Goal: Use online tool/utility: Utilize a website feature to perform a specific function

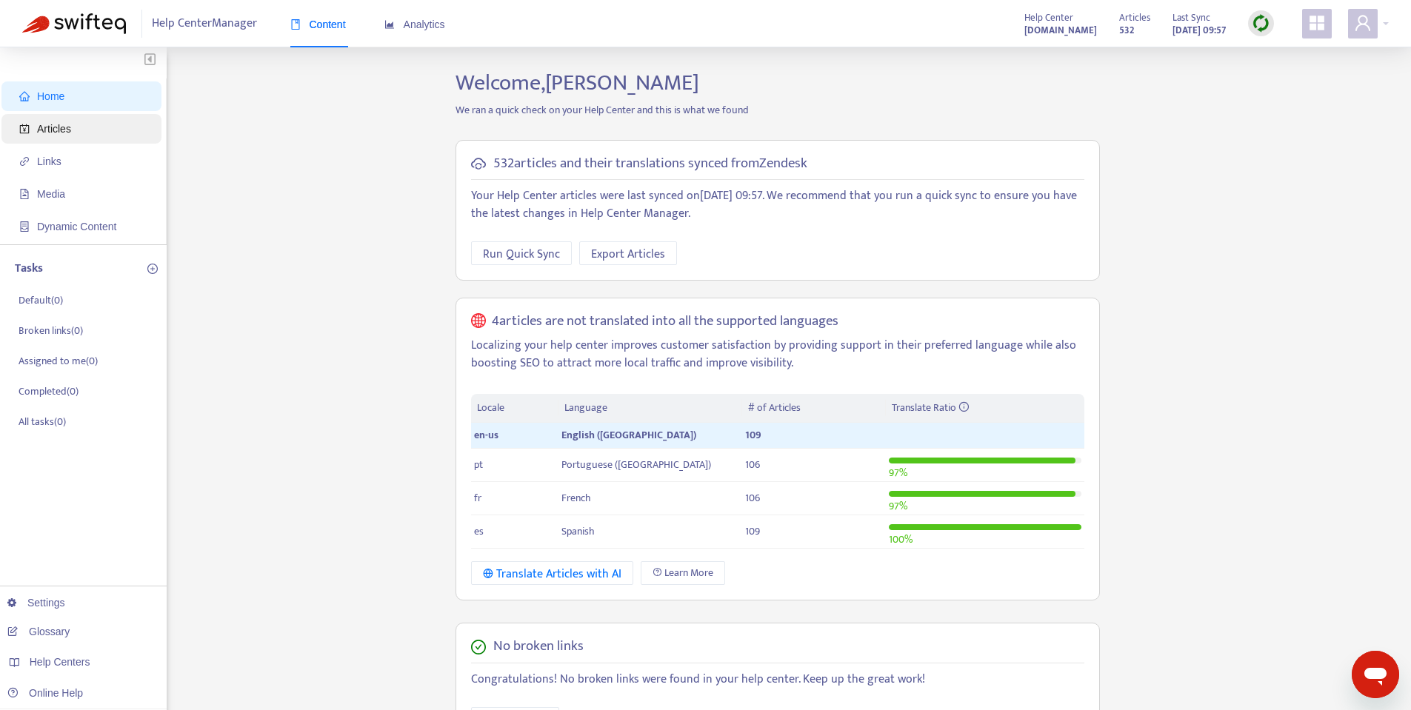
click at [51, 127] on span "Articles" at bounding box center [54, 129] width 34 height 12
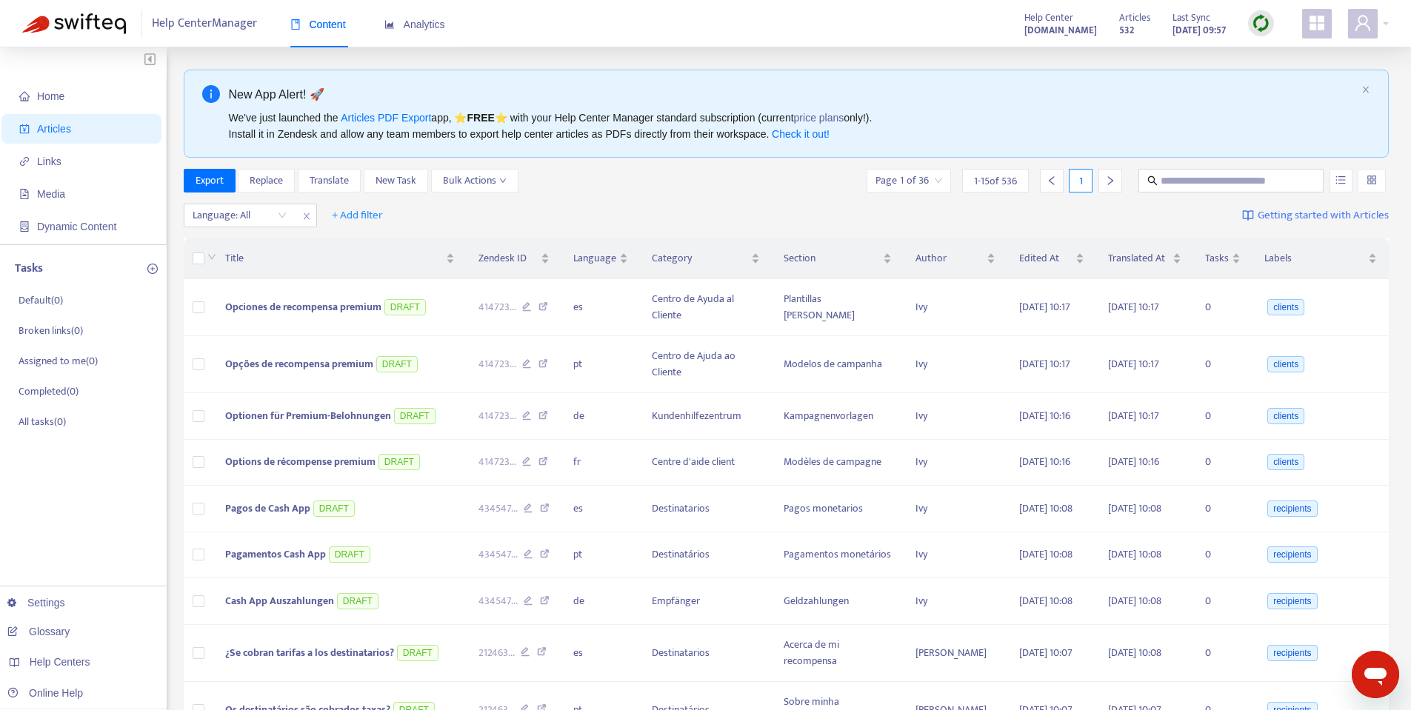
click at [1263, 26] on img at bounding box center [1261, 23] width 19 height 19
click at [1263, 53] on link "Quick Sync" at bounding box center [1291, 53] width 63 height 17
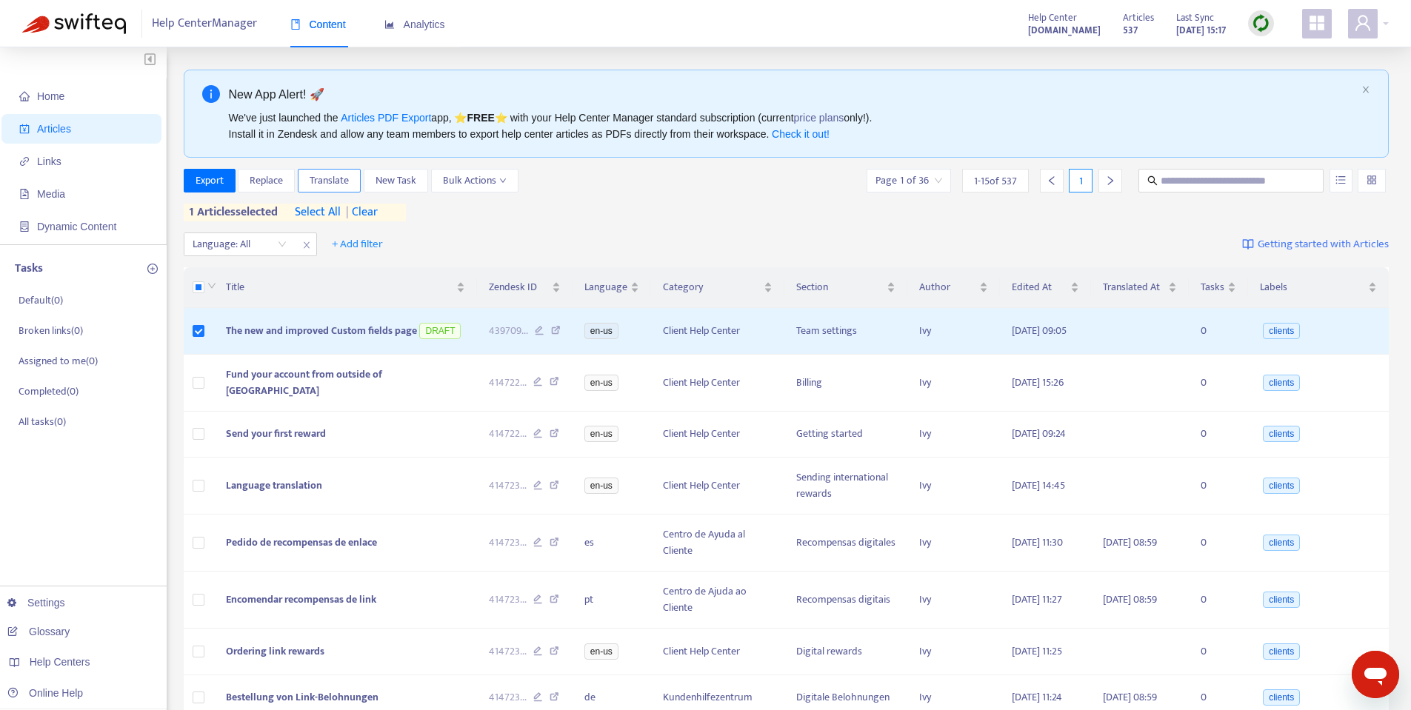
click at [324, 174] on span "Translate" at bounding box center [329, 181] width 39 height 16
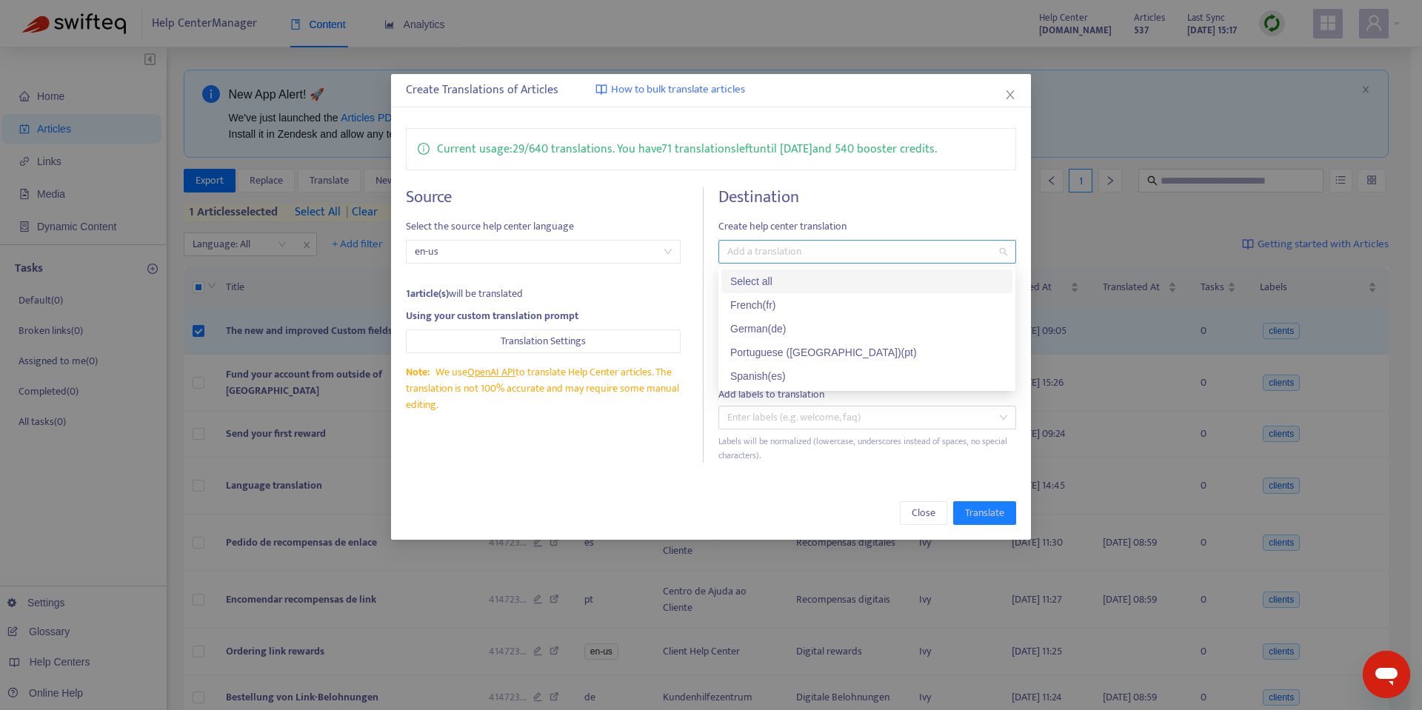
click at [751, 256] on div at bounding box center [859, 252] width 275 height 18
click at [762, 273] on div "Select all" at bounding box center [866, 281] width 273 height 16
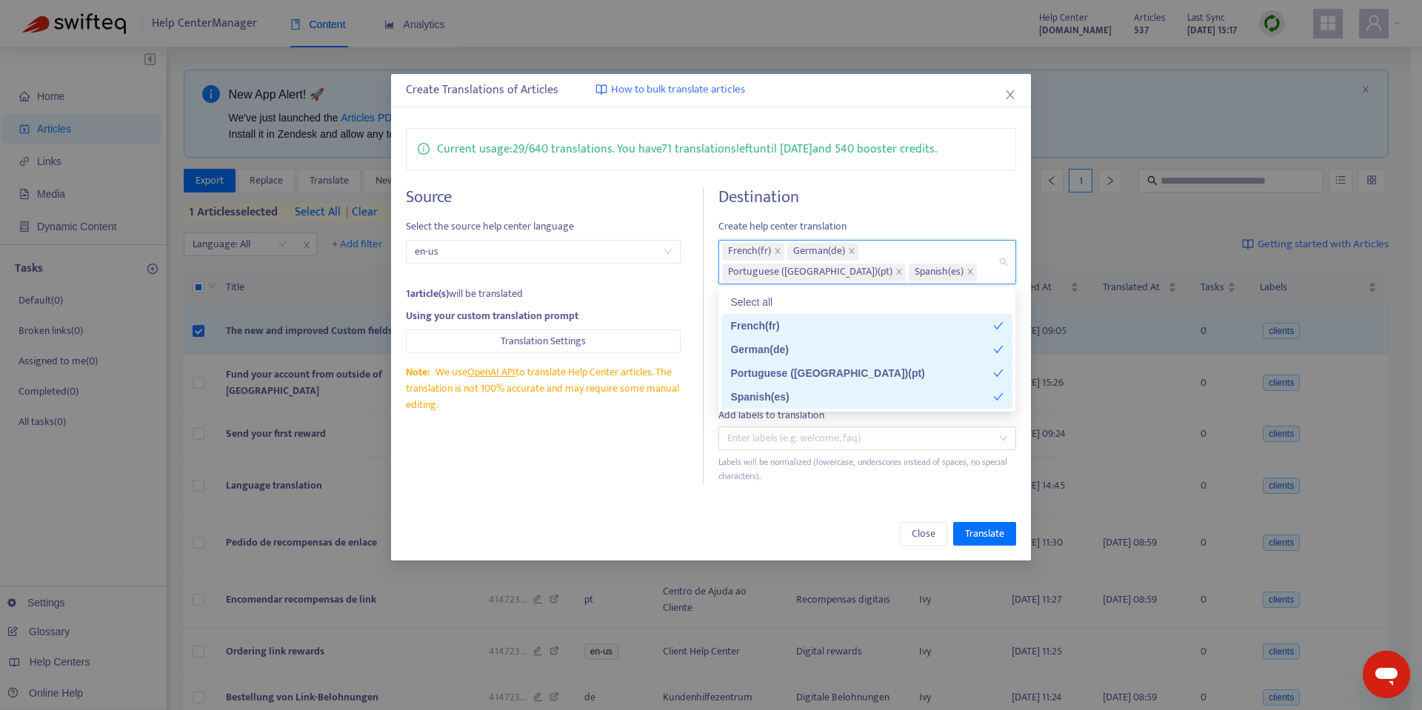
click at [655, 443] on div "Source Select the source help center language en-us 1 article(s) will be transl…" at bounding box center [555, 335] width 298 height 296
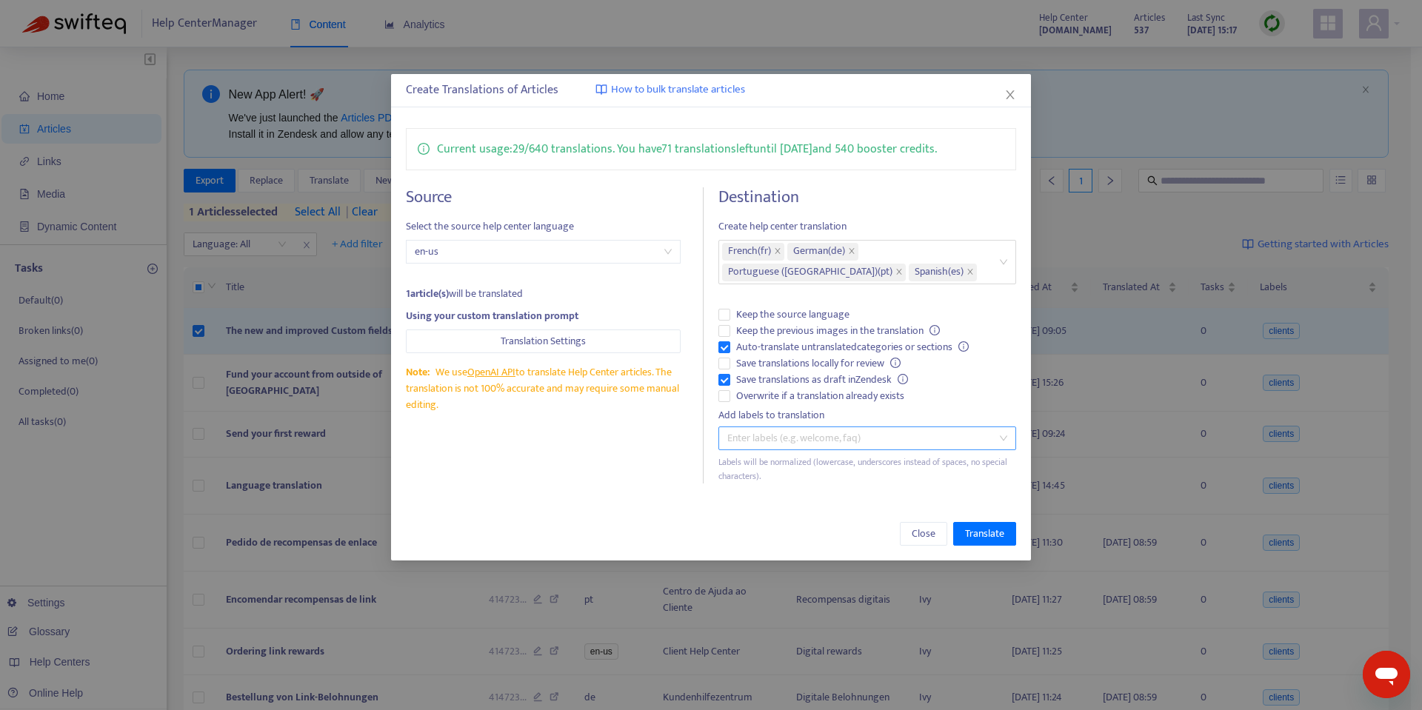
click at [785, 442] on div at bounding box center [859, 439] width 275 height 18
click at [793, 550] on div "Close Translate" at bounding box center [710, 533] width 639 height 53
click at [998, 534] on span "Translate" at bounding box center [984, 534] width 39 height 16
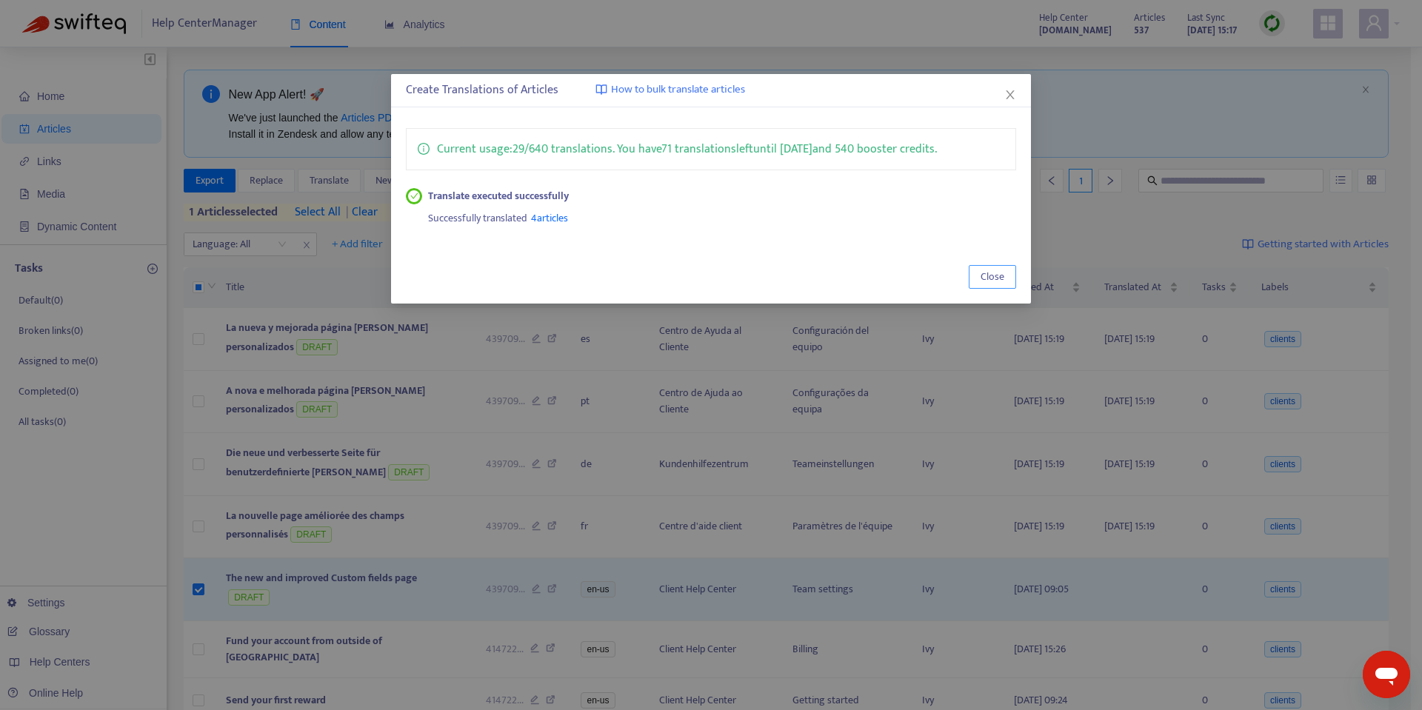
click at [994, 276] on span "Close" at bounding box center [993, 277] width 24 height 16
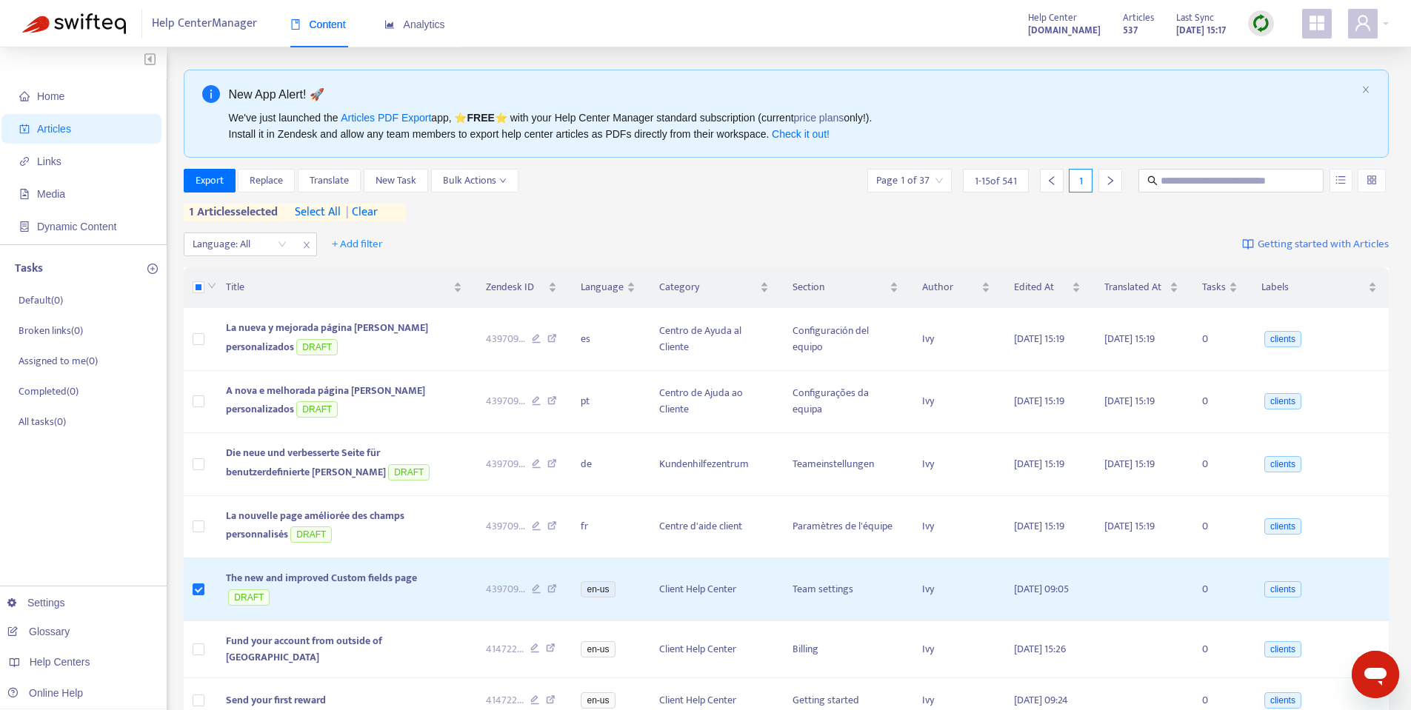
click at [1259, 21] on img at bounding box center [1261, 23] width 19 height 19
click at [1286, 51] on link "Quick Sync" at bounding box center [1291, 53] width 63 height 17
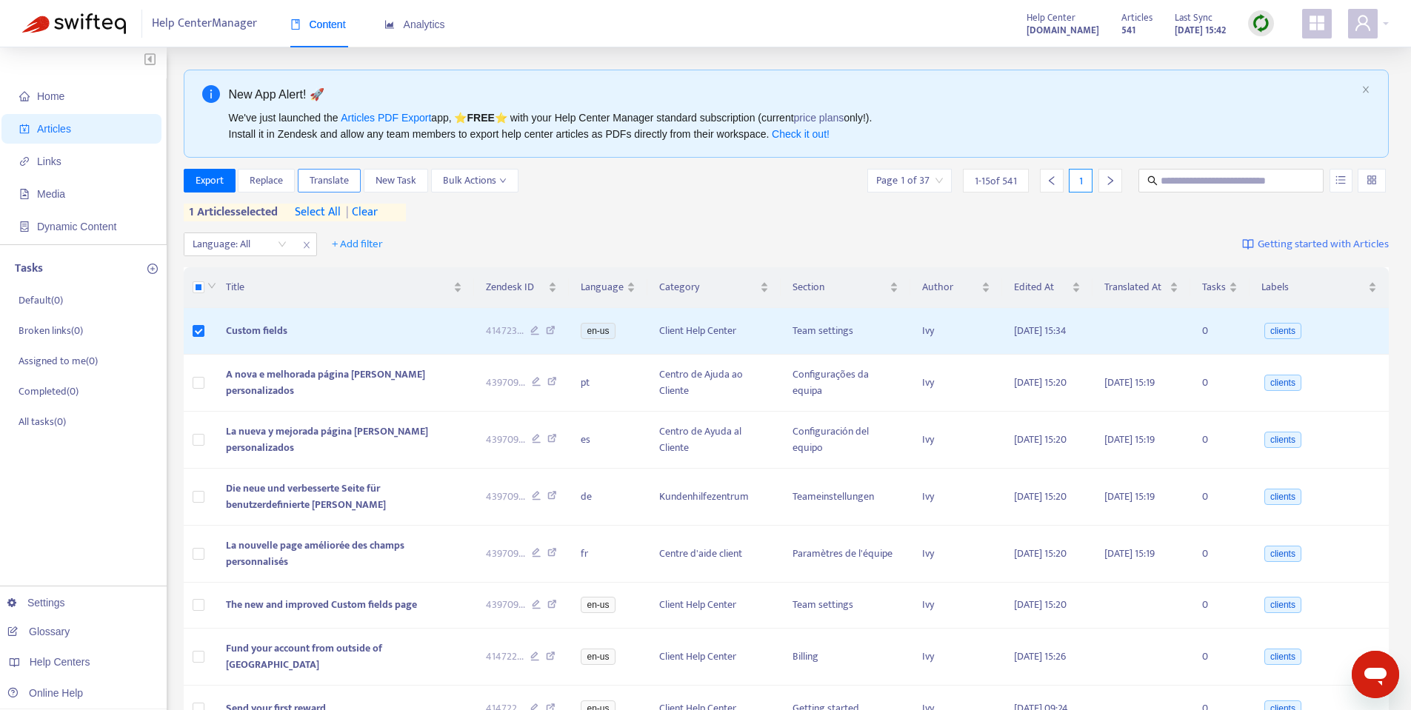
click at [337, 182] on span "Translate" at bounding box center [329, 181] width 39 height 16
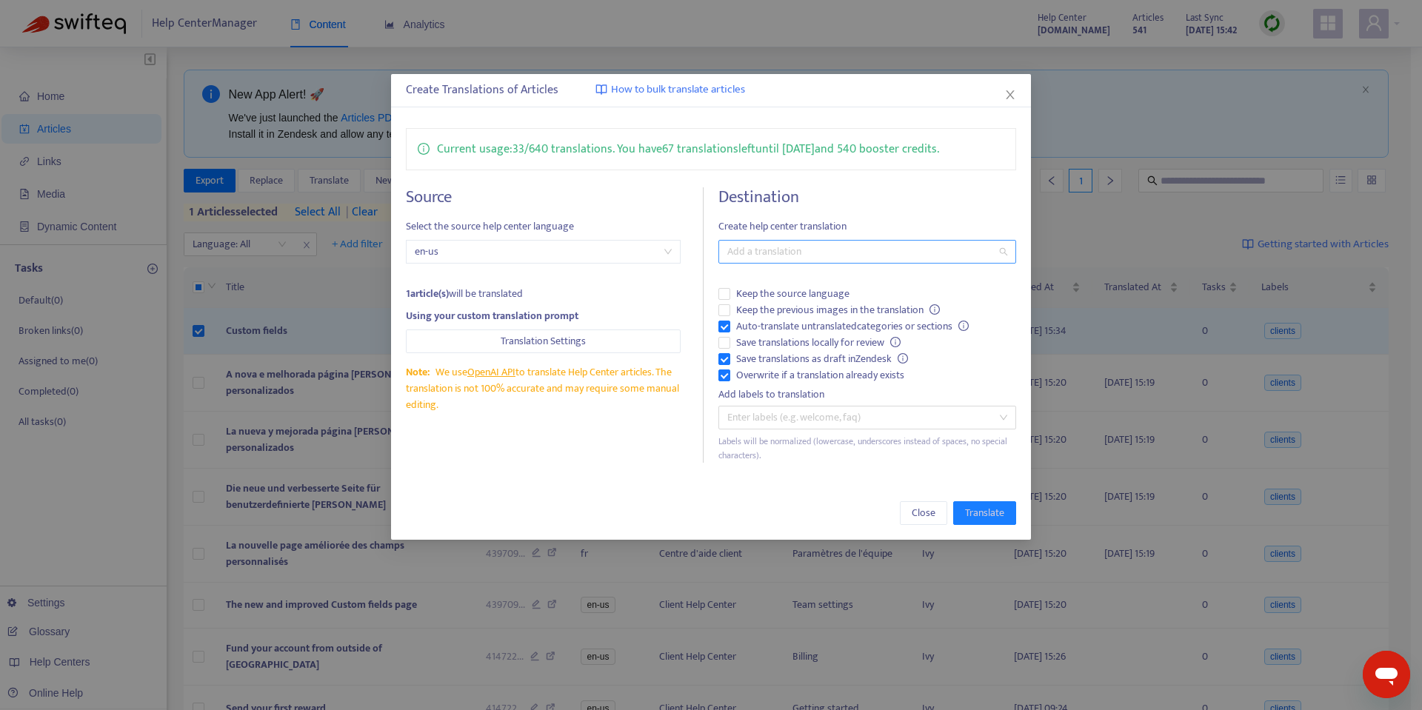
click at [764, 248] on div at bounding box center [859, 252] width 275 height 18
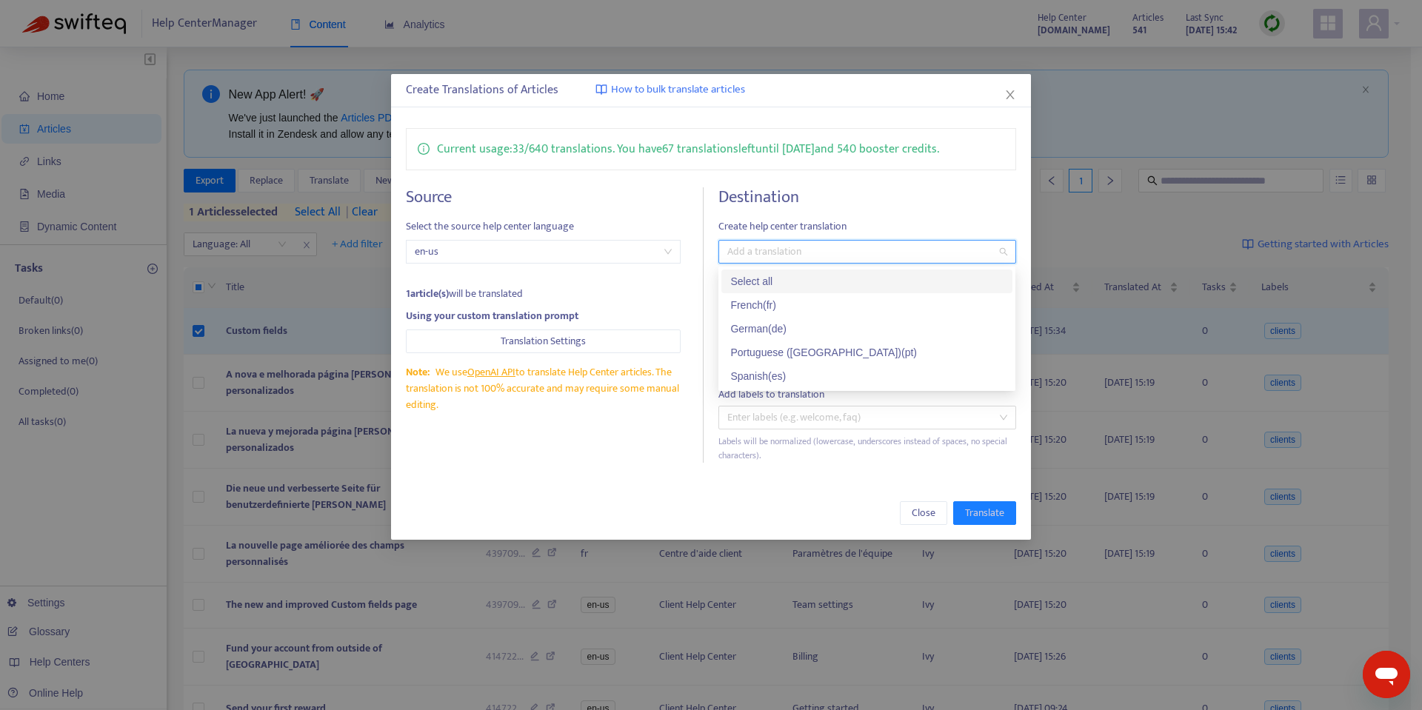
click at [733, 278] on div "Select all" at bounding box center [866, 281] width 273 height 16
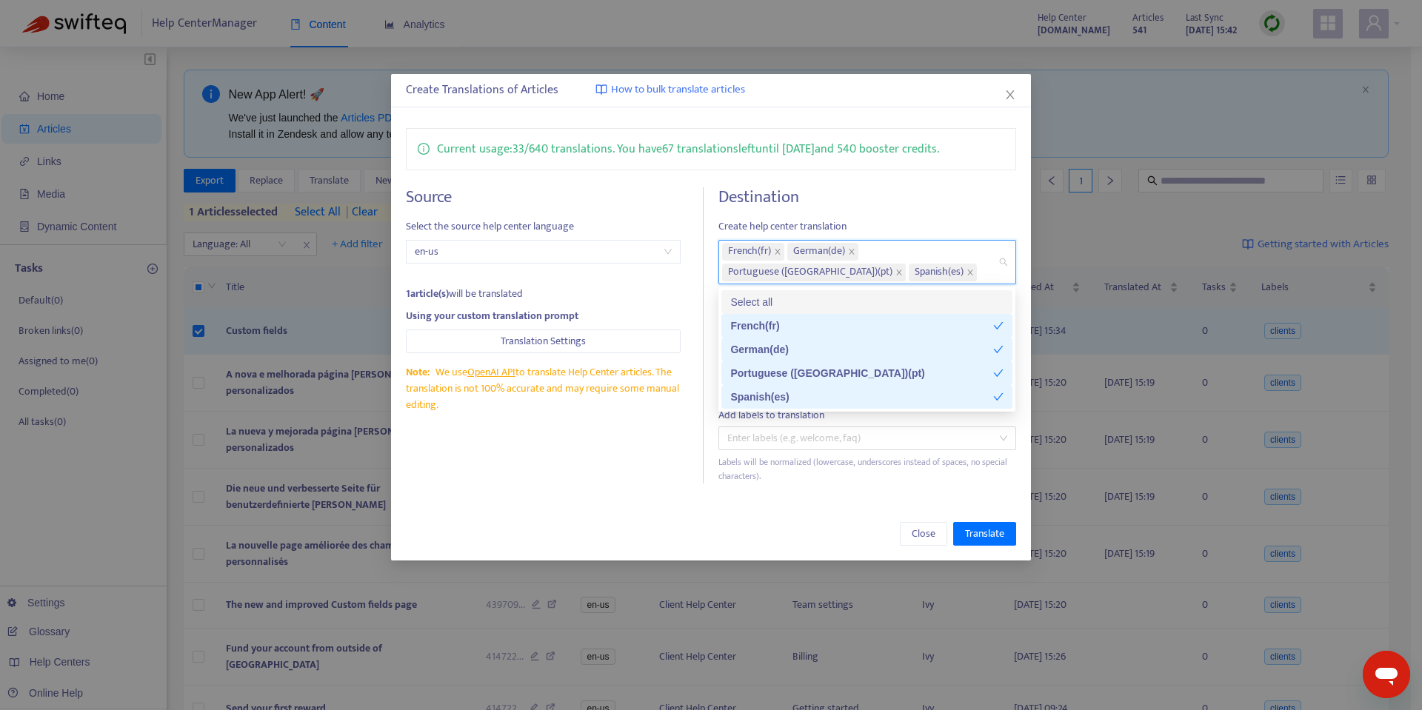
click at [741, 213] on div "Destination Create help center translation French ( fr ) German ( de ) Portugue…" at bounding box center [866, 335] width 297 height 296
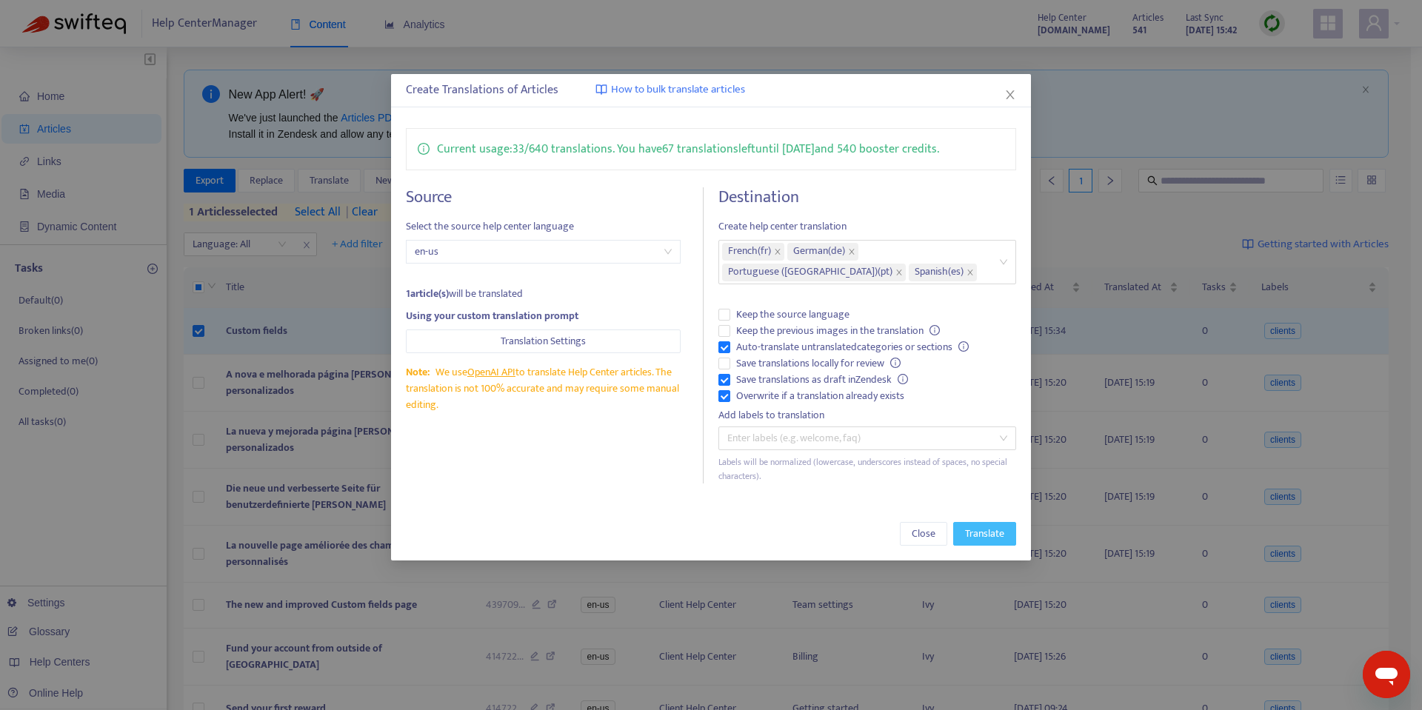
click at [975, 530] on span "Translate" at bounding box center [984, 534] width 39 height 16
